Goal: Information Seeking & Learning: Learn about a topic

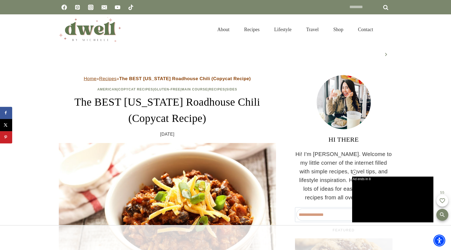
click at [187, 118] on h1 "The BEST [US_STATE] Roadhouse Chili (Copycat Recipe)" at bounding box center [167, 110] width 217 height 33
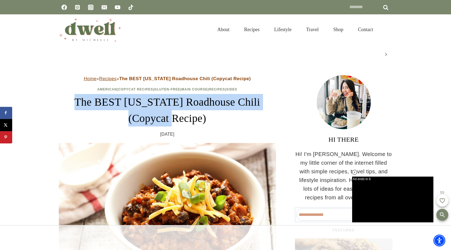
drag, startPoint x: 179, startPoint y: 119, endPoint x: 62, endPoint y: 102, distance: 118.2
click at [62, 102] on h1 "The BEST [US_STATE] Roadhouse Chili (Copycat Recipe)" at bounding box center [167, 110] width 217 height 33
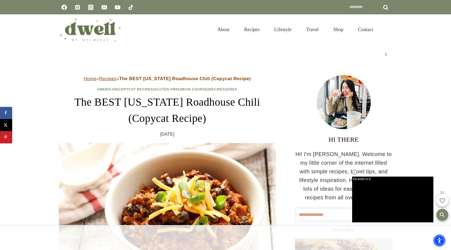
click at [189, 116] on h1 "The BEST [US_STATE] Roadhouse Chili (Copycat Recipe)" at bounding box center [167, 110] width 217 height 33
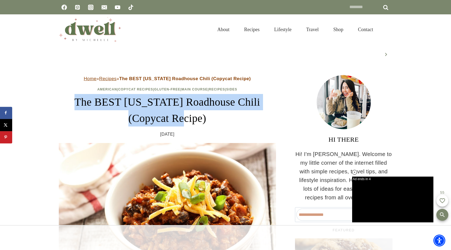
drag, startPoint x: 192, startPoint y: 117, endPoint x: 96, endPoint y: 103, distance: 97.1
click at [63, 99] on h1 "The BEST [US_STATE] Roadhouse Chili (Copycat Recipe)" at bounding box center [167, 110] width 217 height 33
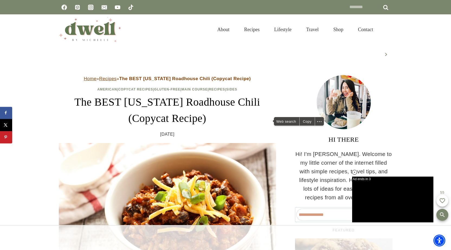
click at [305, 121] on div "Copy" at bounding box center [307, 121] width 15 height 8
click at [252, 50] on div at bounding box center [226, 55] width 336 height 20
